Goal: Answer question/provide support

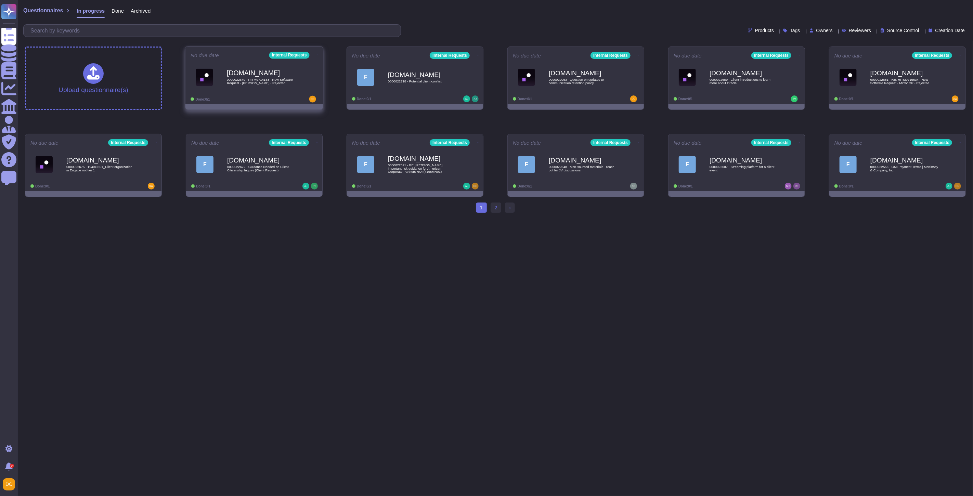
click at [264, 93] on div "[DOMAIN_NAME] 0000022640 - RITM9714153 - New Software Request - [PERSON_NAME] -…" at bounding box center [254, 77] width 127 height 35
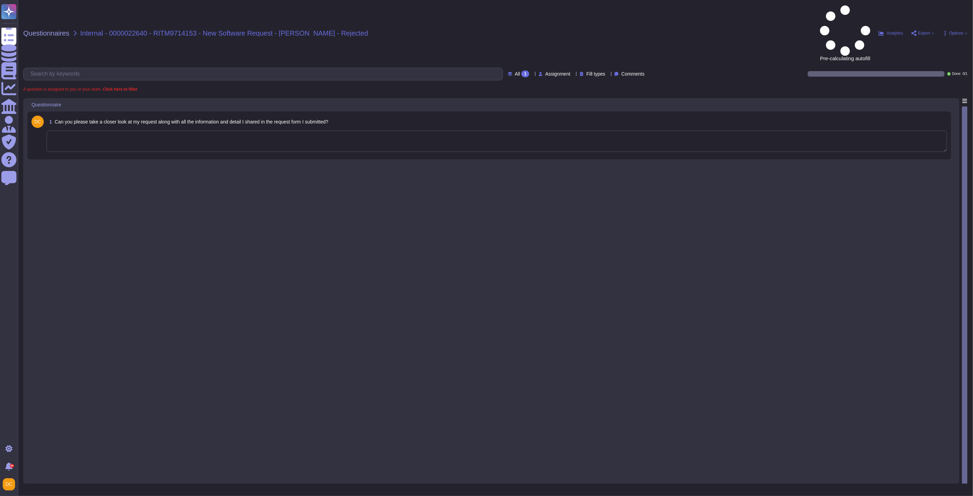
click at [148, 131] on textarea at bounding box center [497, 141] width 900 height 21
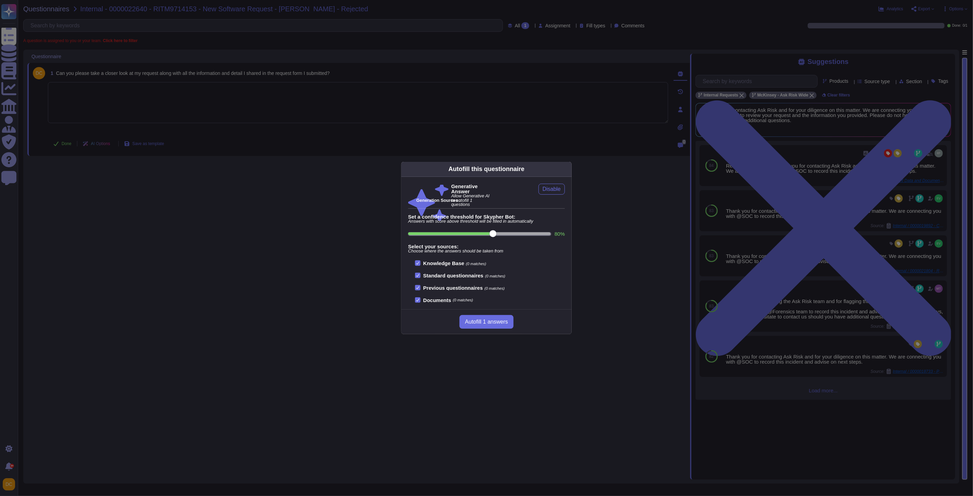
click at [195, 93] on div "Autofill this questionnaire Generative Answer Allow Generative AI to autofill 1…" at bounding box center [486, 248] width 973 height 496
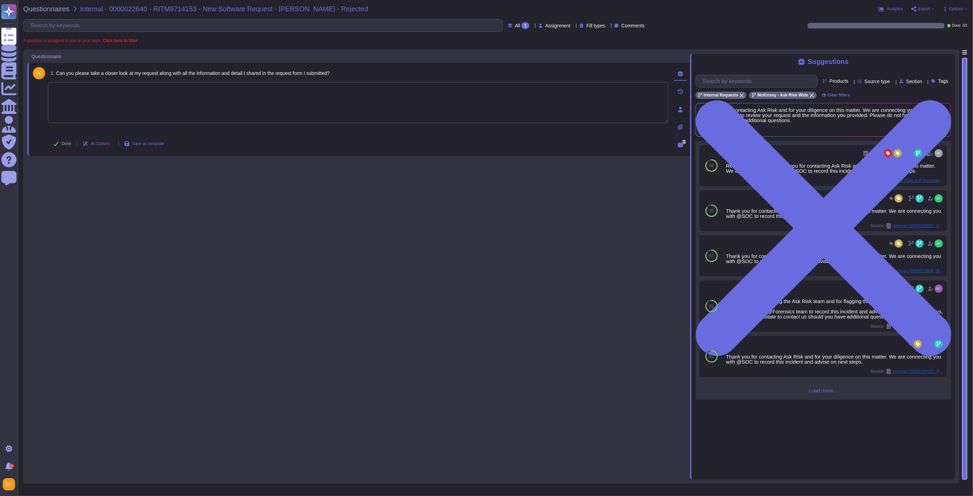
paste textarea "Lorem ip dolorsitam cons adi eli seddoeiu temporin utl etdo magnaaliqu enimadmi…"
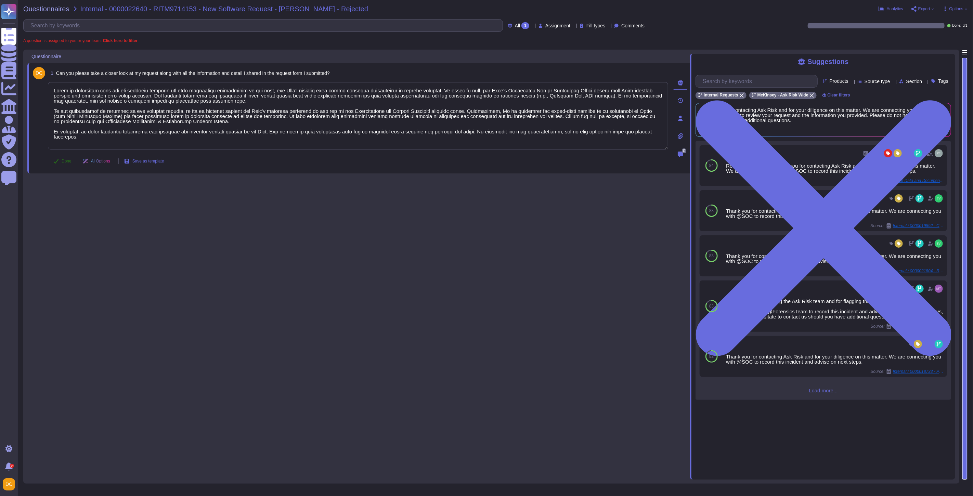
type textarea "Lorem ip dolorsitam cons adi eli seddoeiu temporin utl etdo magnaaliqu enimadmi…"
click at [62, 159] on span "Done" at bounding box center [67, 161] width 10 height 4
